Goal: Task Accomplishment & Management: Use online tool/utility

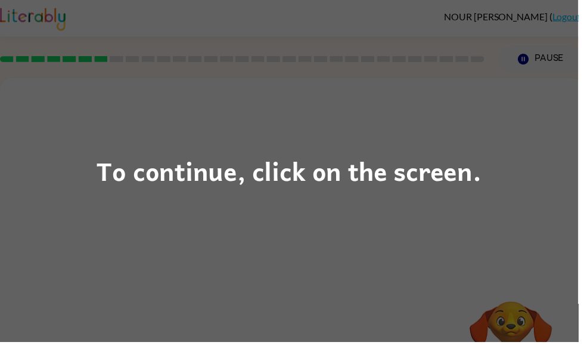
click at [447, 181] on div "To continue, click on the screen." at bounding box center [292, 172] width 389 height 41
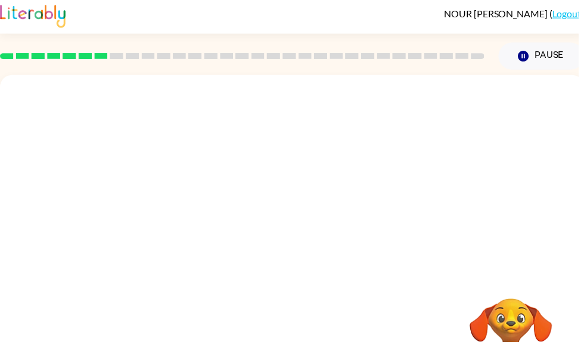
scroll to position [4, 0]
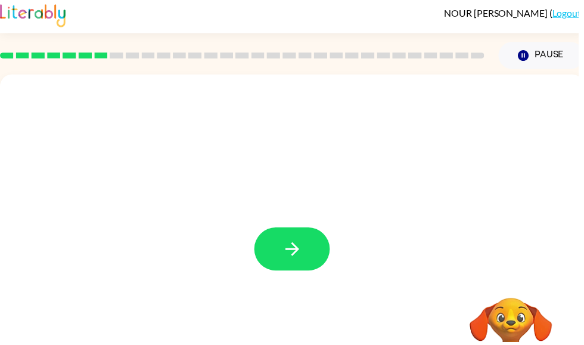
click at [305, 250] on icon "button" at bounding box center [295, 251] width 21 height 21
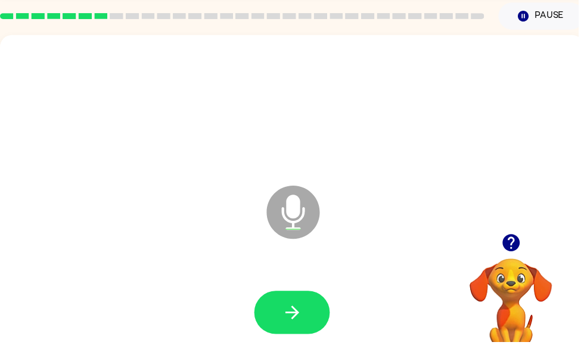
scroll to position [72, 0]
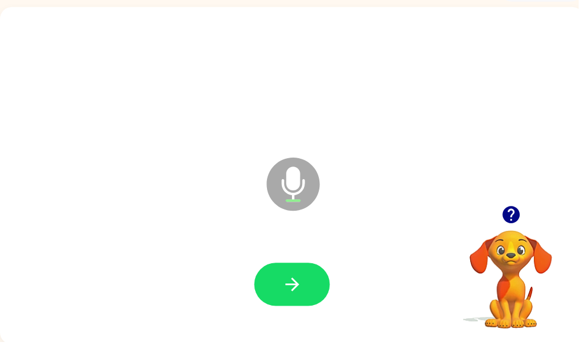
click at [314, 287] on button "button" at bounding box center [295, 287] width 76 height 44
click at [303, 280] on icon "button" at bounding box center [295, 287] width 21 height 21
click at [514, 222] on icon "button" at bounding box center [515, 216] width 17 height 17
click at [309, 284] on button "button" at bounding box center [295, 287] width 76 height 44
click at [320, 278] on button "button" at bounding box center [295, 287] width 76 height 44
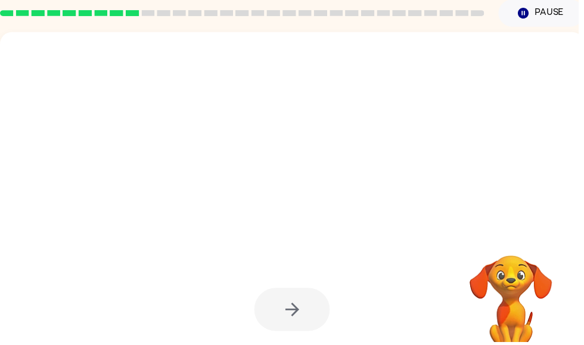
scroll to position [47, 0]
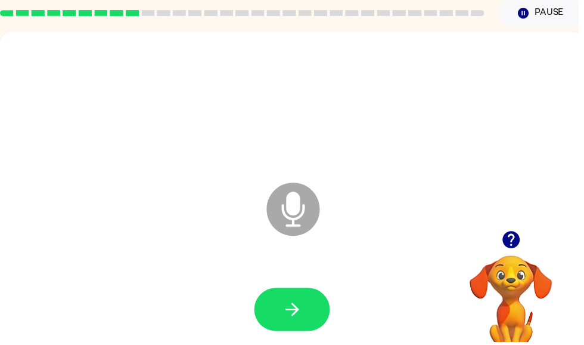
click at [517, 244] on icon "button" at bounding box center [516, 241] width 21 height 21
click at [302, 317] on icon "button" at bounding box center [295, 312] width 21 height 21
click at [291, 308] on icon "button" at bounding box center [295, 312] width 21 height 21
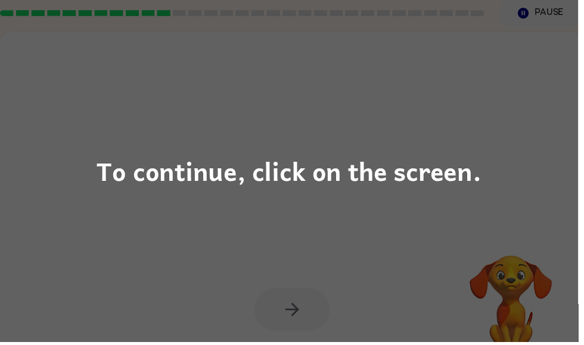
click at [510, 126] on div "To continue, click on the screen." at bounding box center [292, 172] width 584 height 345
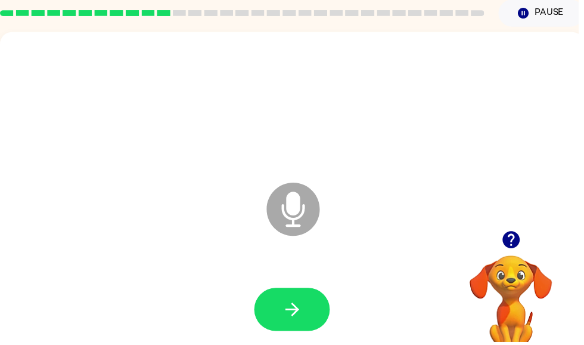
click at [307, 305] on button "button" at bounding box center [295, 312] width 76 height 44
click at [307, 299] on button "button" at bounding box center [295, 312] width 76 height 44
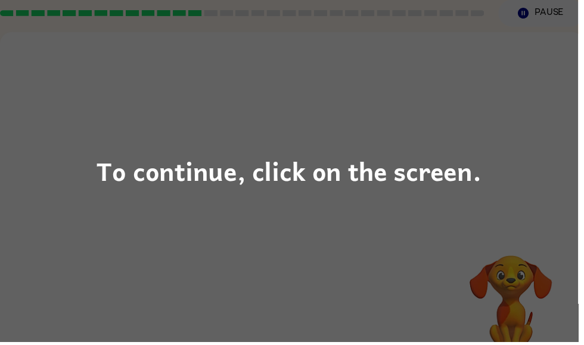
click at [562, 280] on div "To continue, click on the screen." at bounding box center [292, 172] width 584 height 345
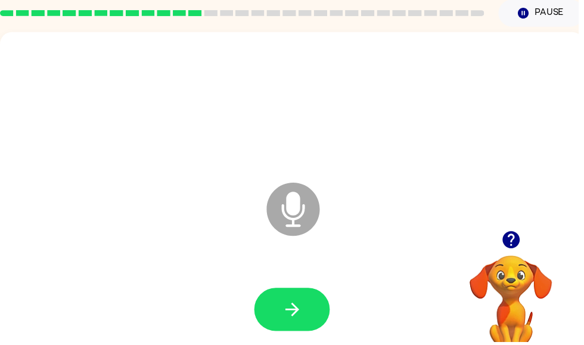
click at [281, 310] on button "button" at bounding box center [295, 312] width 76 height 44
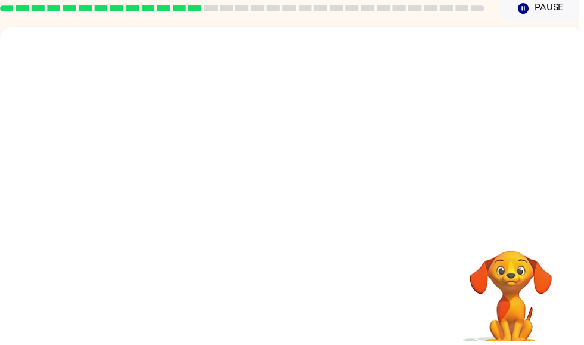
scroll to position [60, 0]
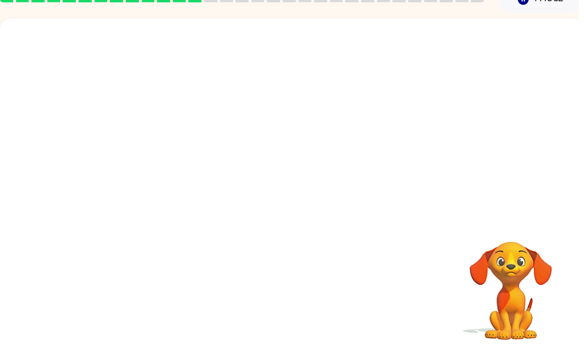
click at [544, 276] on video "Your browser must support playing .mp4 files to use Literably. Please try using…" at bounding box center [516, 284] width 119 height 119
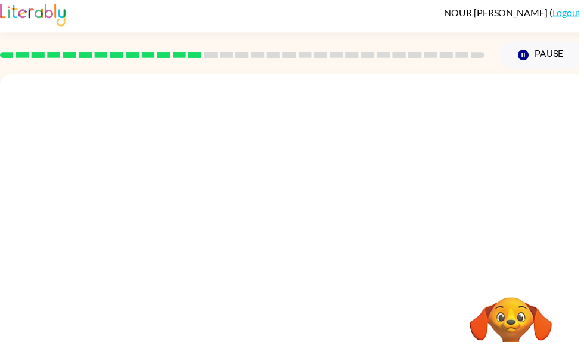
scroll to position [0, 0]
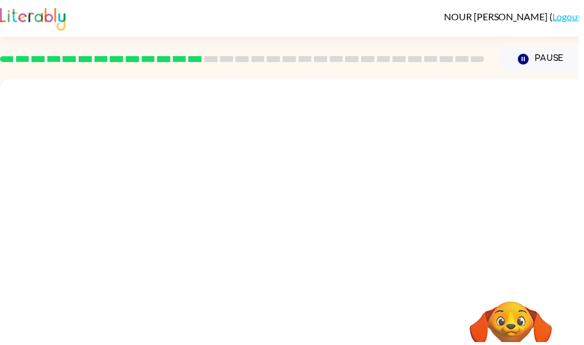
click at [530, 58] on icon "Pause" at bounding box center [528, 59] width 13 height 13
click at [533, 57] on icon "button" at bounding box center [529, 59] width 11 height 11
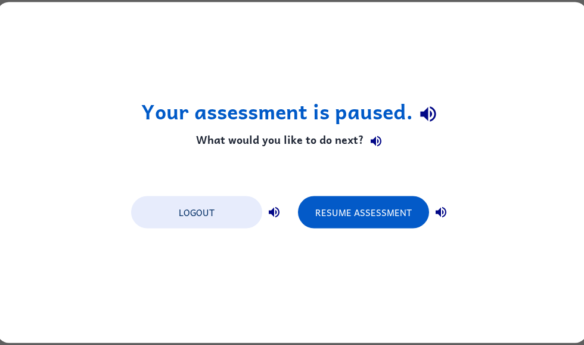
click at [401, 222] on button "Resume Assessment" at bounding box center [363, 212] width 131 height 32
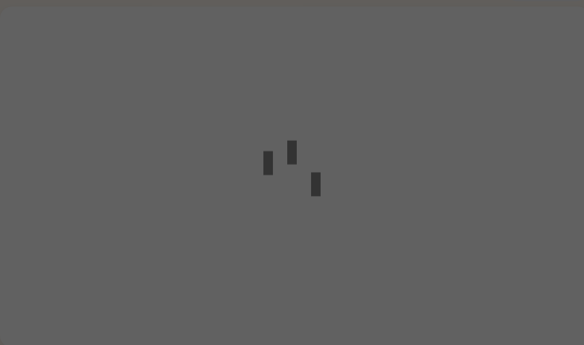
scroll to position [75, 0]
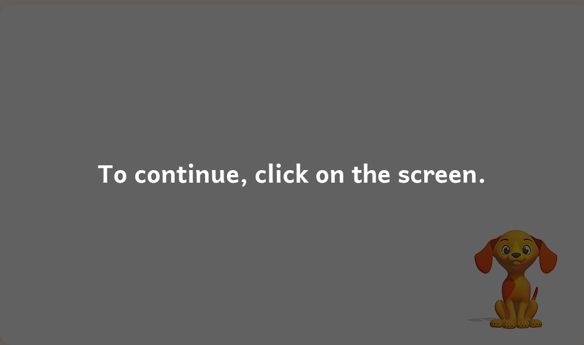
click at [547, 204] on div "To continue, click on the screen." at bounding box center [292, 172] width 584 height 345
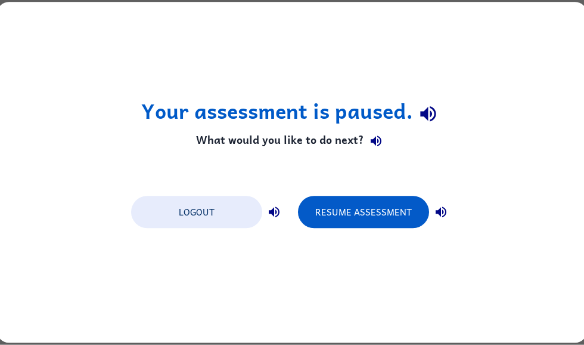
scroll to position [0, 0]
click at [390, 200] on button "Resume Assessment" at bounding box center [363, 212] width 131 height 32
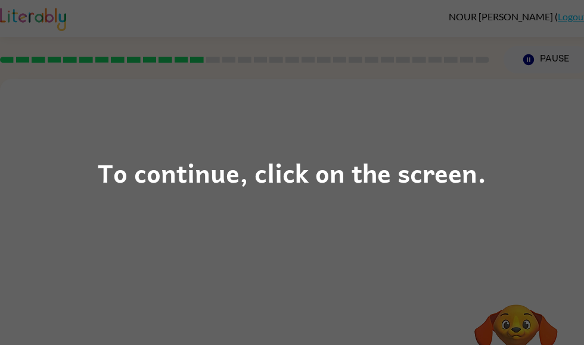
click at [520, 206] on div "To continue, click on the screen." at bounding box center [292, 172] width 584 height 345
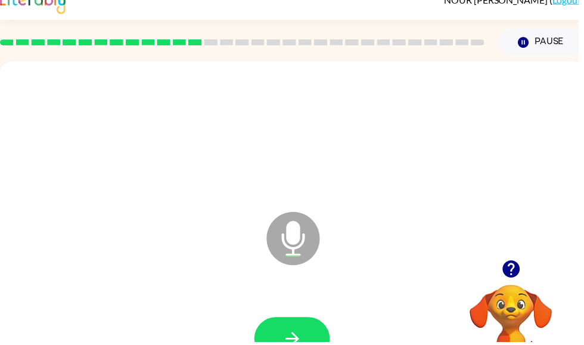
click at [307, 322] on button "button" at bounding box center [295, 342] width 76 height 44
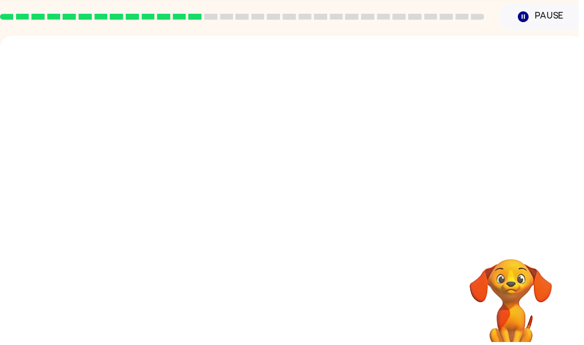
scroll to position [44, 0]
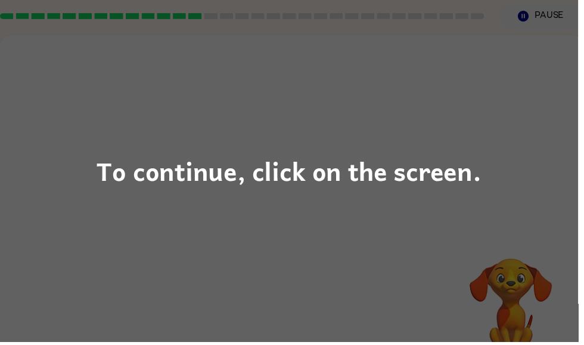
click at [500, 150] on div "To continue, click on the screen." at bounding box center [292, 172] width 584 height 345
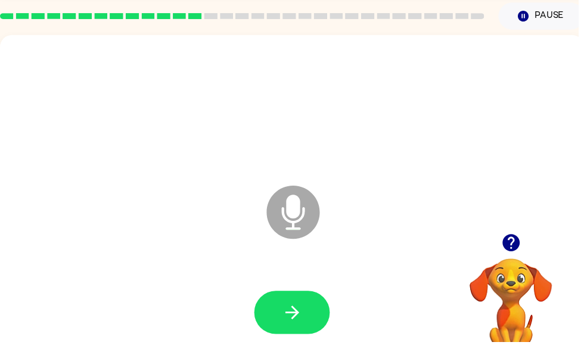
click at [315, 305] on button "button" at bounding box center [295, 315] width 76 height 44
click at [307, 311] on button "button" at bounding box center [295, 315] width 76 height 44
click at [302, 301] on button "button" at bounding box center [295, 315] width 76 height 44
click at [308, 298] on button "button" at bounding box center [295, 315] width 76 height 44
click at [307, 312] on button "button" at bounding box center [295, 315] width 76 height 44
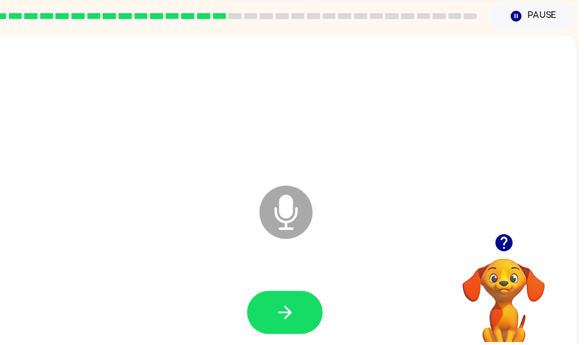
scroll to position [0, 7]
click at [315, 310] on button "button" at bounding box center [288, 315] width 76 height 44
click at [299, 320] on button "button" at bounding box center [288, 315] width 76 height 44
click at [303, 311] on button "button" at bounding box center [288, 315] width 76 height 44
click at [508, 244] on icon "button" at bounding box center [508, 244] width 17 height 17
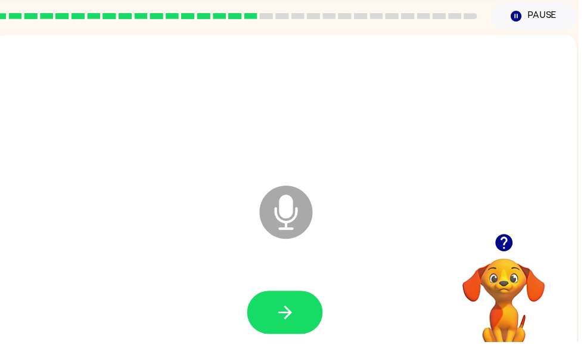
click at [267, 304] on button "button" at bounding box center [288, 315] width 76 height 44
click at [289, 308] on icon "button" at bounding box center [288, 315] width 21 height 21
click at [302, 320] on button "button" at bounding box center [288, 315] width 76 height 44
click at [309, 307] on button "button" at bounding box center [288, 315] width 76 height 44
click at [281, 318] on icon "button" at bounding box center [288, 315] width 21 height 21
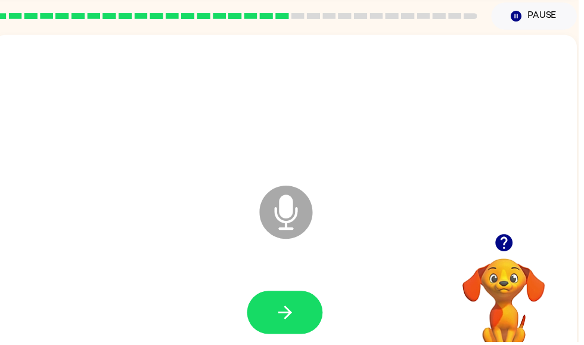
click at [278, 308] on icon "button" at bounding box center [288, 315] width 21 height 21
click at [276, 311] on button "button" at bounding box center [288, 315] width 76 height 44
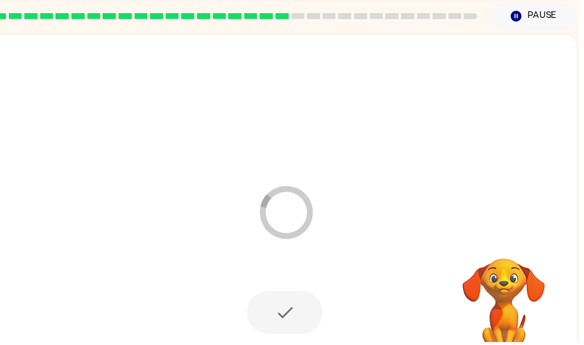
click at [294, 302] on div at bounding box center [288, 315] width 76 height 44
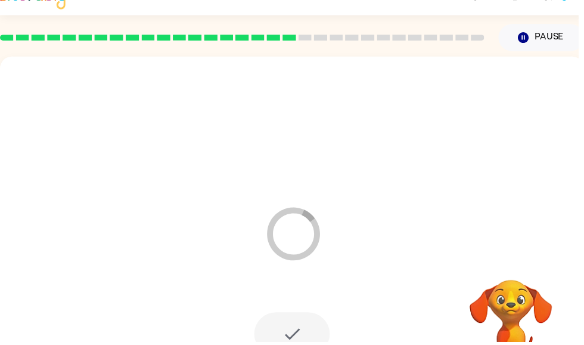
scroll to position [22, 0]
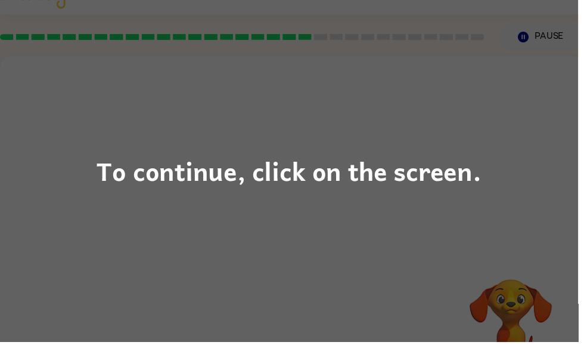
click at [477, 250] on div "To continue, click on the screen." at bounding box center [292, 172] width 584 height 345
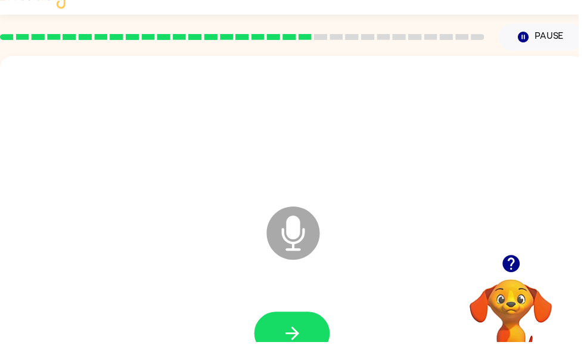
click at [311, 327] on button "button" at bounding box center [295, 337] width 76 height 44
click at [301, 318] on button "button" at bounding box center [295, 337] width 76 height 44
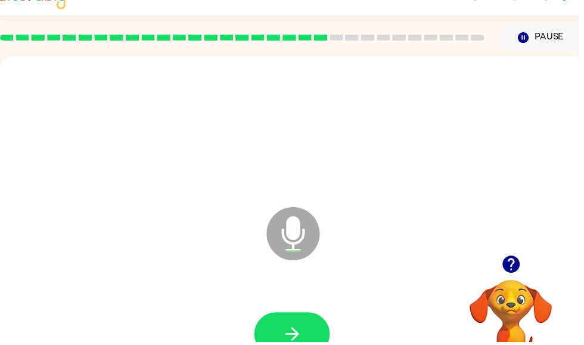
scroll to position [0, 0]
click at [321, 325] on button "button" at bounding box center [295, 337] width 76 height 44
click at [285, 331] on icon "button" at bounding box center [295, 337] width 21 height 21
click at [316, 324] on button "button" at bounding box center [295, 337] width 76 height 44
click at [335, 322] on div at bounding box center [295, 338] width 566 height 98
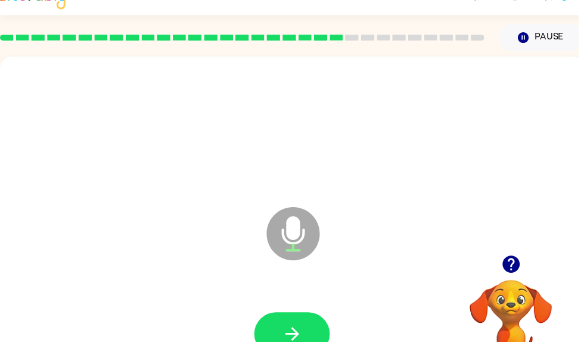
click at [319, 315] on div at bounding box center [295, 338] width 566 height 98
click at [318, 324] on button "button" at bounding box center [295, 337] width 76 height 44
click at [306, 322] on button "button" at bounding box center [295, 337] width 76 height 44
click at [318, 328] on button "button" at bounding box center [295, 337] width 76 height 44
click at [316, 327] on button "button" at bounding box center [295, 337] width 76 height 44
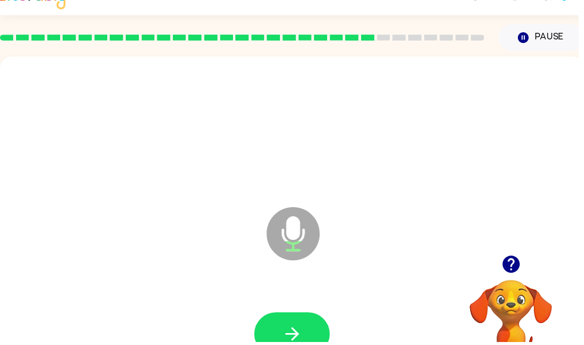
click at [321, 327] on button "button" at bounding box center [295, 337] width 76 height 44
click at [311, 322] on button "button" at bounding box center [295, 337] width 76 height 44
click at [307, 330] on button "button" at bounding box center [295, 337] width 76 height 44
click at [305, 318] on button "button" at bounding box center [295, 337] width 76 height 44
click at [306, 327] on button "button" at bounding box center [295, 337] width 76 height 44
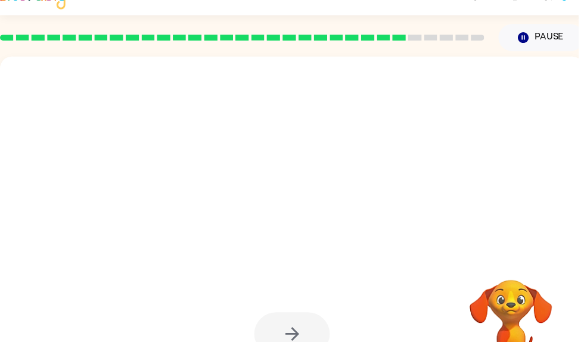
click at [207, 344] on div at bounding box center [295, 338] width 566 height 98
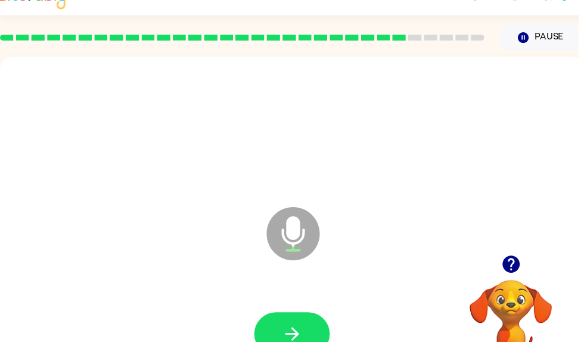
click at [516, 270] on icon "button" at bounding box center [516, 266] width 21 height 21
click at [273, 319] on button "button" at bounding box center [295, 337] width 76 height 44
click at [280, 317] on button "button" at bounding box center [295, 337] width 76 height 44
click at [287, 322] on button "button" at bounding box center [295, 337] width 76 height 44
click at [319, 323] on button "button" at bounding box center [295, 337] width 76 height 44
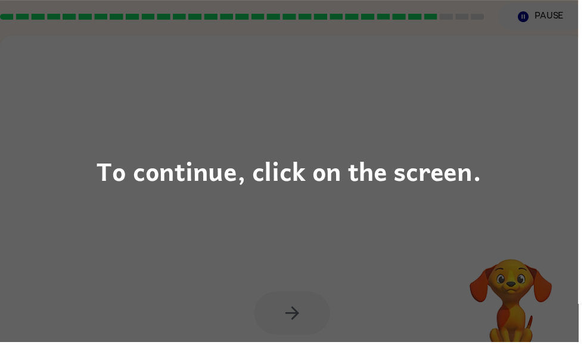
click at [367, 175] on div "To continue, click on the screen." at bounding box center [292, 172] width 389 height 41
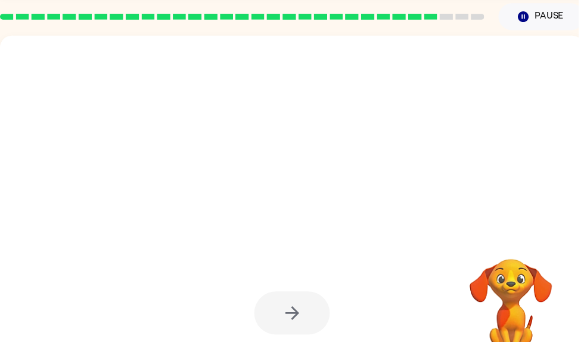
scroll to position [43, 0]
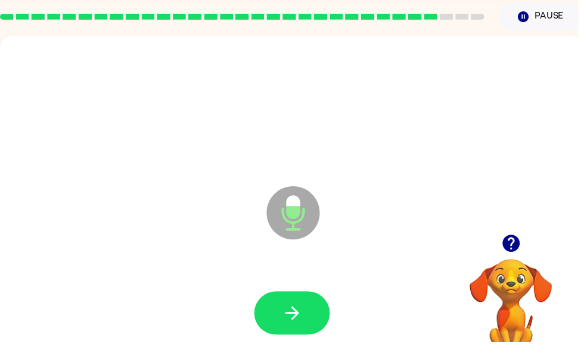
click at [270, 304] on button "button" at bounding box center [295, 316] width 76 height 44
click at [289, 322] on icon "button" at bounding box center [295, 315] width 21 height 21
click at [303, 313] on icon "button" at bounding box center [295, 315] width 21 height 21
click at [271, 318] on button "button" at bounding box center [295, 316] width 76 height 44
click at [275, 311] on button "button" at bounding box center [295, 316] width 76 height 44
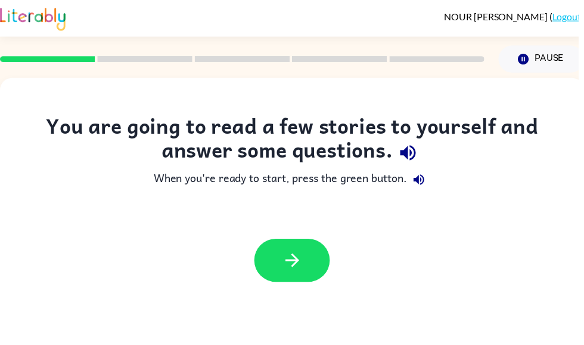
click at [287, 277] on button "button" at bounding box center [295, 263] width 76 height 44
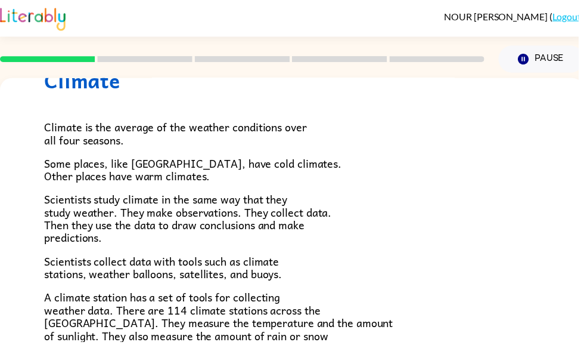
scroll to position [54, 0]
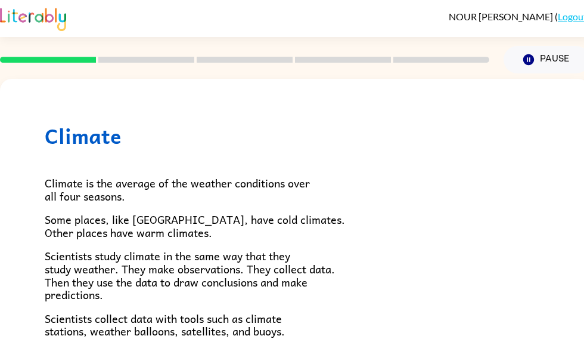
scroll to position [1, 0]
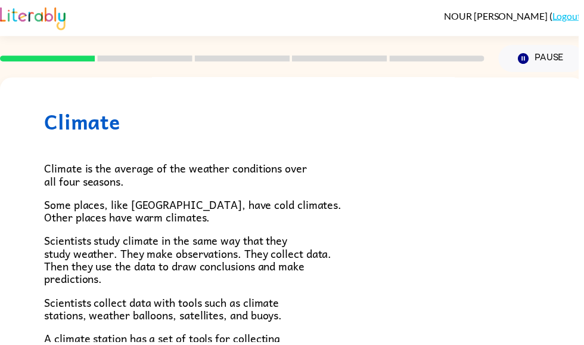
scroll to position [12, 0]
click at [536, 69] on button "Pause Pause" at bounding box center [547, 58] width 86 height 27
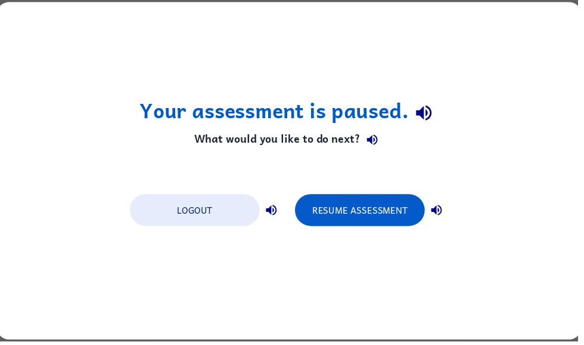
scroll to position [0, 0]
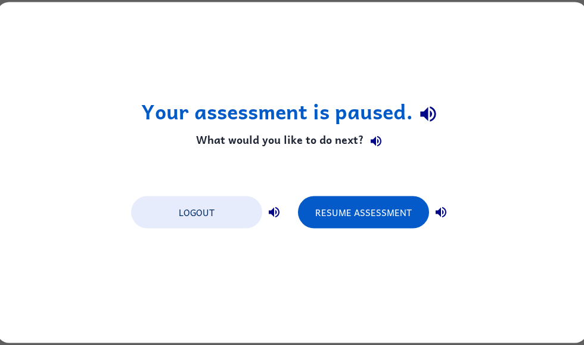
click at [401, 202] on button "Resume Assessment" at bounding box center [363, 212] width 131 height 32
click at [406, 202] on button "Resume Assessment" at bounding box center [363, 212] width 131 height 32
click at [386, 218] on button "Resume Assessment" at bounding box center [363, 212] width 131 height 32
